Goal: Task Accomplishment & Management: Manage account settings

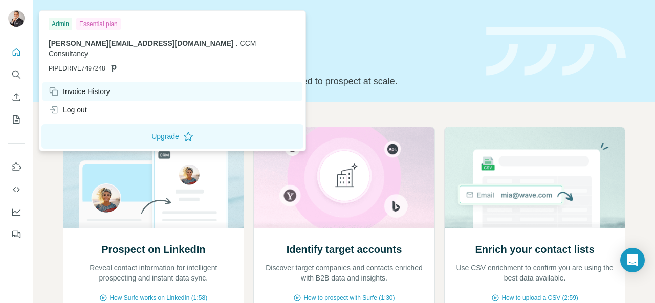
click at [89, 86] on div "Invoice History" at bounding box center [79, 91] width 61 height 10
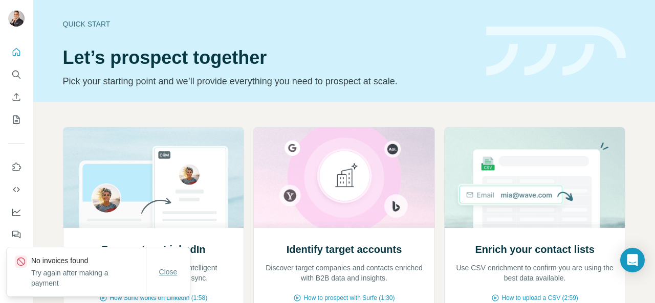
click at [168, 275] on span "Close" at bounding box center [168, 272] width 18 height 10
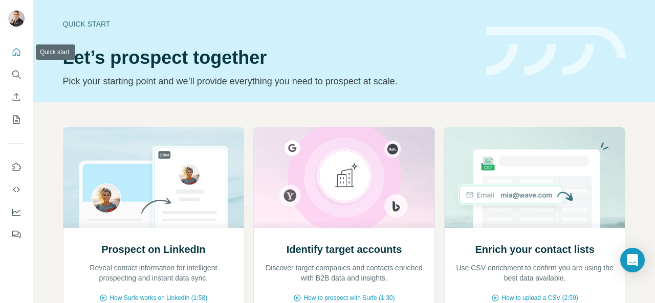
click at [17, 55] on icon "Quick start" at bounding box center [16, 52] width 10 height 10
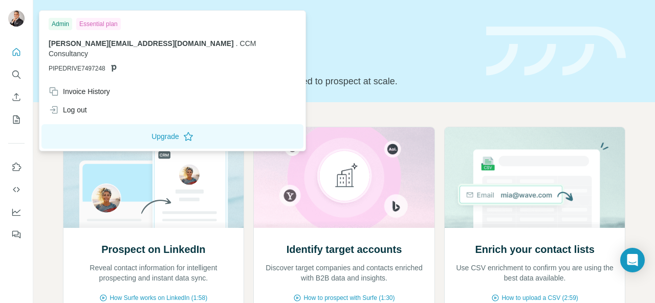
click at [16, 16] on img at bounding box center [16, 18] width 16 height 16
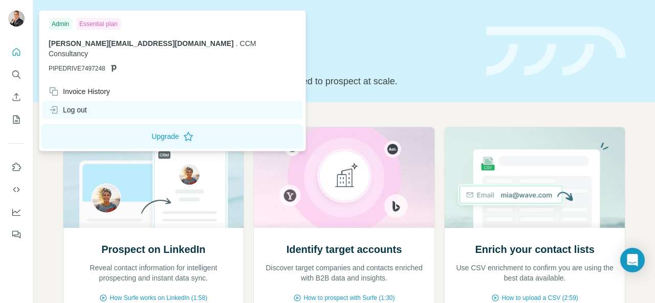
click at [78, 105] on div "Log out" at bounding box center [68, 110] width 38 height 10
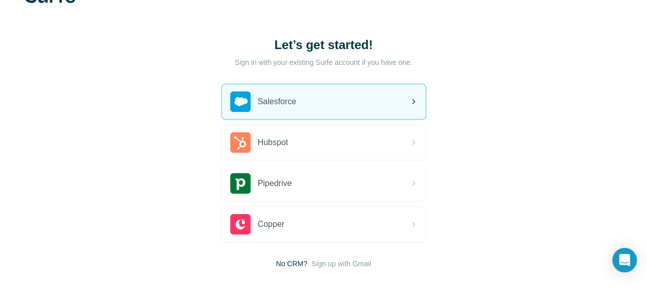
scroll to position [51, 0]
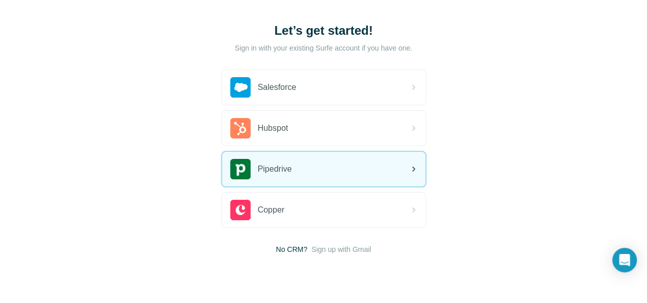
click at [222, 166] on div "Pipedrive" at bounding box center [324, 169] width 204 height 35
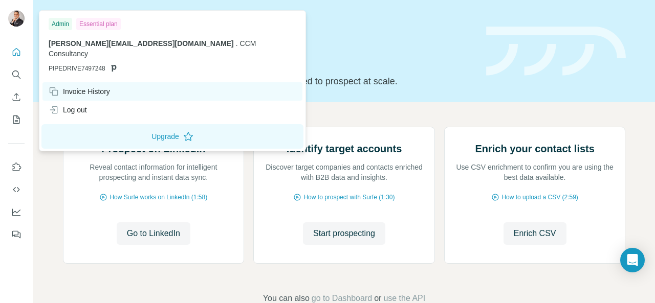
click at [89, 86] on div "Invoice History" at bounding box center [79, 91] width 61 height 10
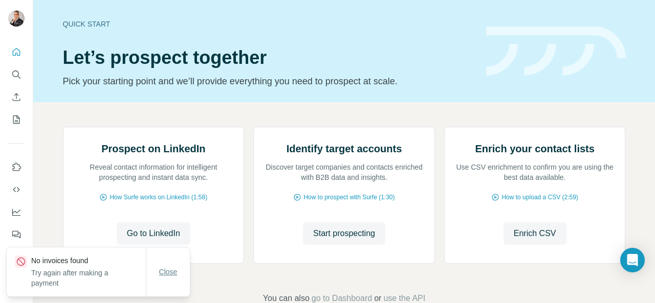
click at [161, 274] on span "Close" at bounding box center [168, 272] width 18 height 10
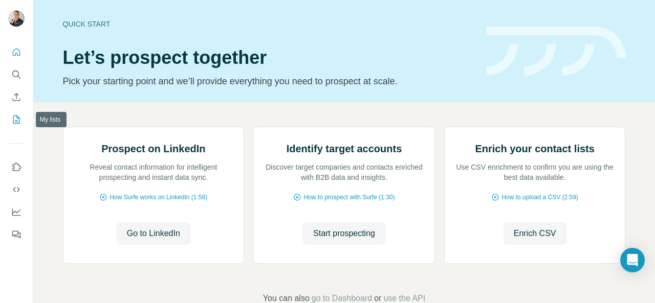
click at [17, 117] on icon "My lists" at bounding box center [16, 120] width 10 height 10
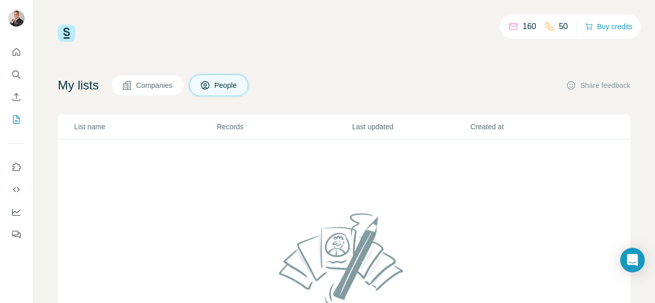
click at [511, 28] on icon at bounding box center [513, 26] width 10 height 10
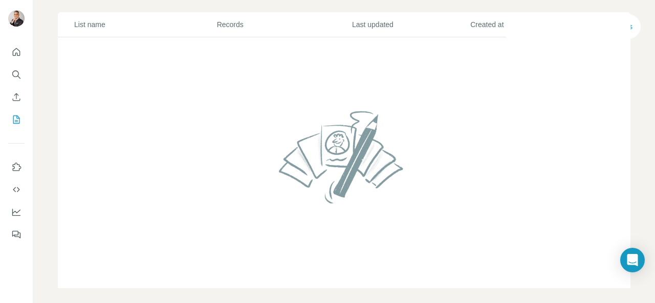
scroll to position [51, 0]
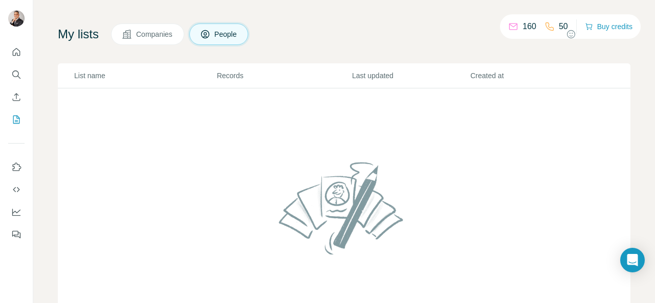
click at [159, 37] on span "Companies" at bounding box center [154, 34] width 37 height 10
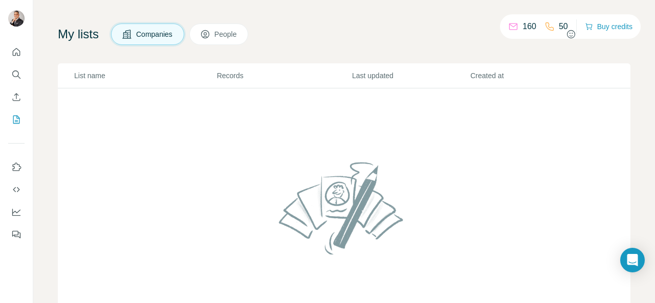
click at [567, 31] on icon "button" at bounding box center [571, 34] width 8 height 8
